Goal: Task Accomplishment & Management: Use online tool/utility

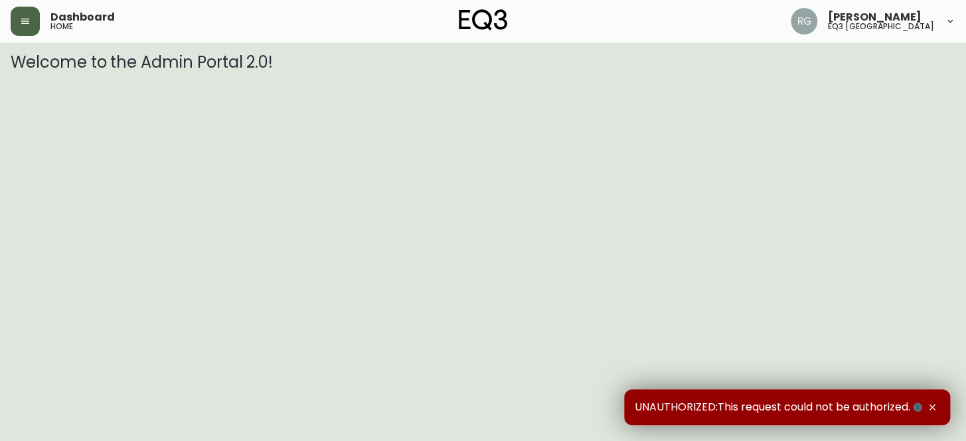
click at [23, 21] on icon "button" at bounding box center [25, 21] width 8 height 5
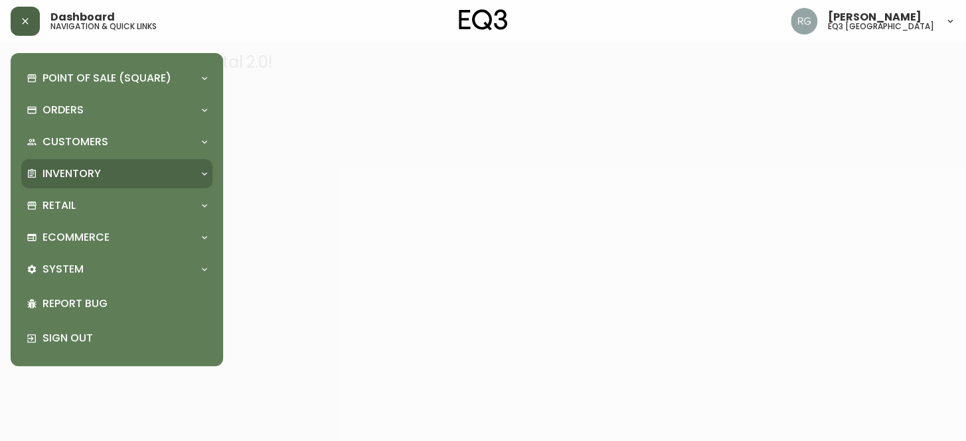
click at [74, 173] on p "Inventory" at bounding box center [71, 174] width 58 height 15
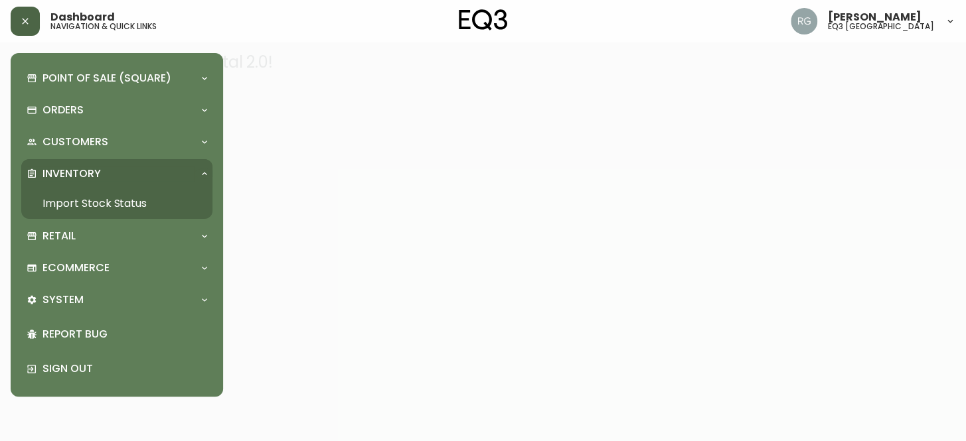
click at [87, 202] on link "Import Stock Status" at bounding box center [116, 203] width 191 height 31
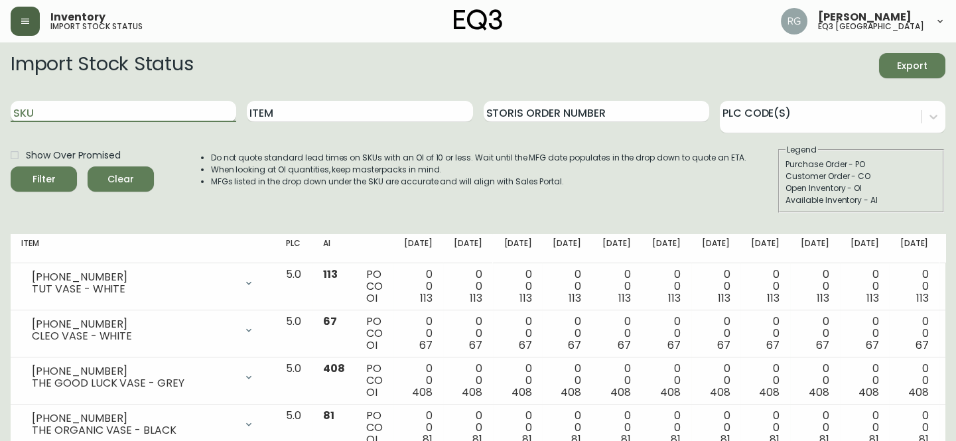
click at [92, 111] on input "SKU" at bounding box center [124, 111] width 226 height 21
paste input "3020-982-13-A"
type input "3020-982-13-A"
click at [11, 167] on button "Filter" at bounding box center [44, 179] width 66 height 25
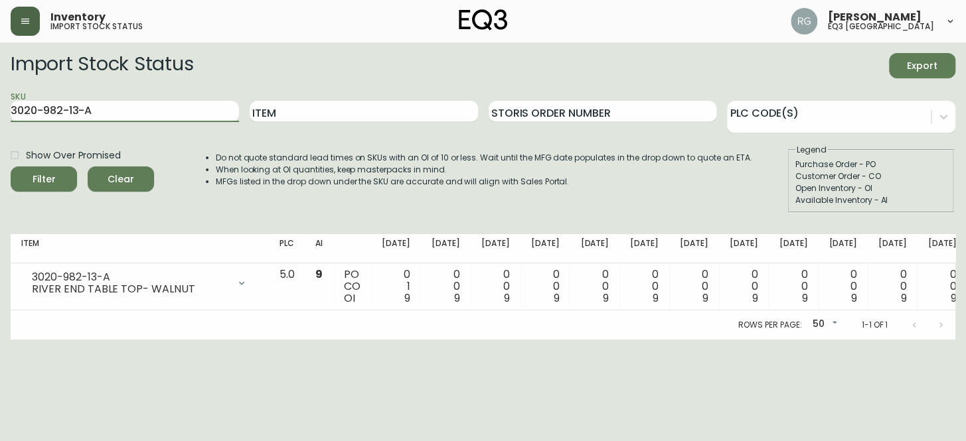
drag, startPoint x: 42, startPoint y: 96, endPoint x: 0, endPoint y: 93, distance: 42.6
click at [0, 93] on main "Import Stock Status Export SKU 3020-982-13-A Item Storis Order Number PLC Code(…" at bounding box center [483, 190] width 966 height 297
paste input "3020-982-40-B"
type input "3020-982-40-B"
click at [11, 167] on button "Filter" at bounding box center [44, 179] width 66 height 25
